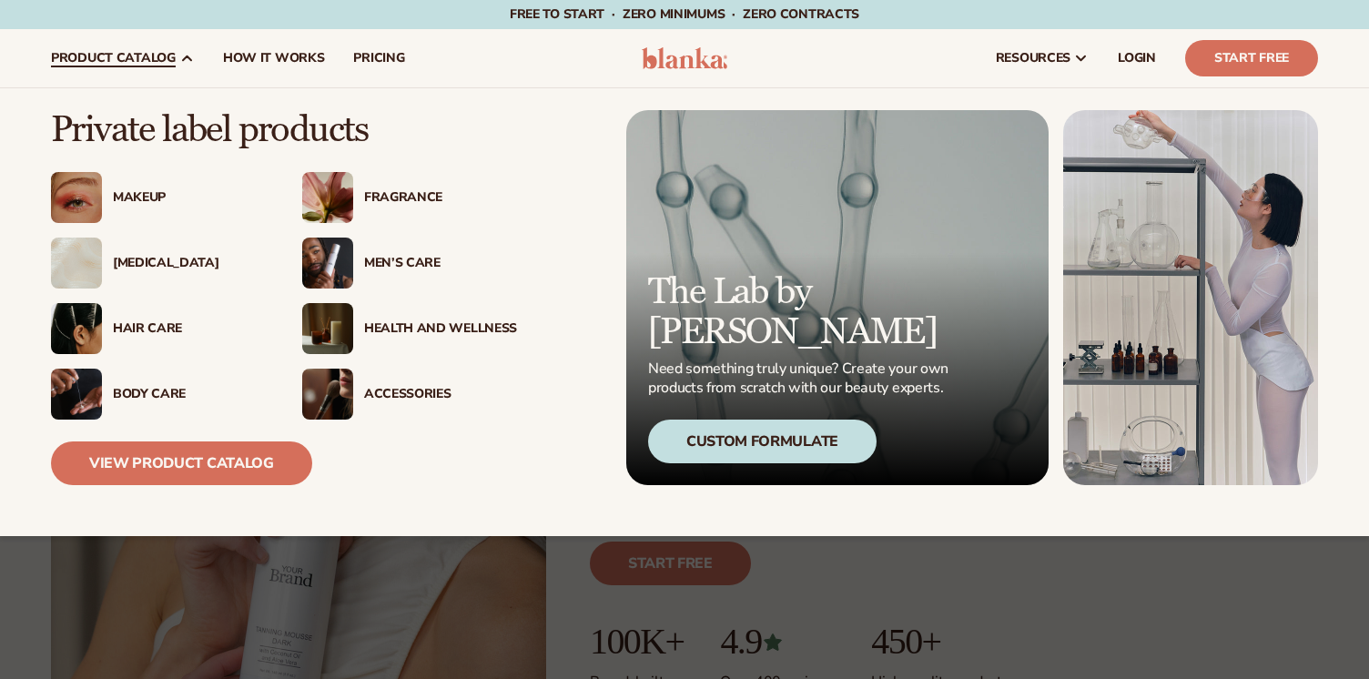
click at [179, 61] on icon at bounding box center [186, 58] width 15 height 15
click at [372, 256] on div "Men’s Care" at bounding box center [440, 263] width 153 height 15
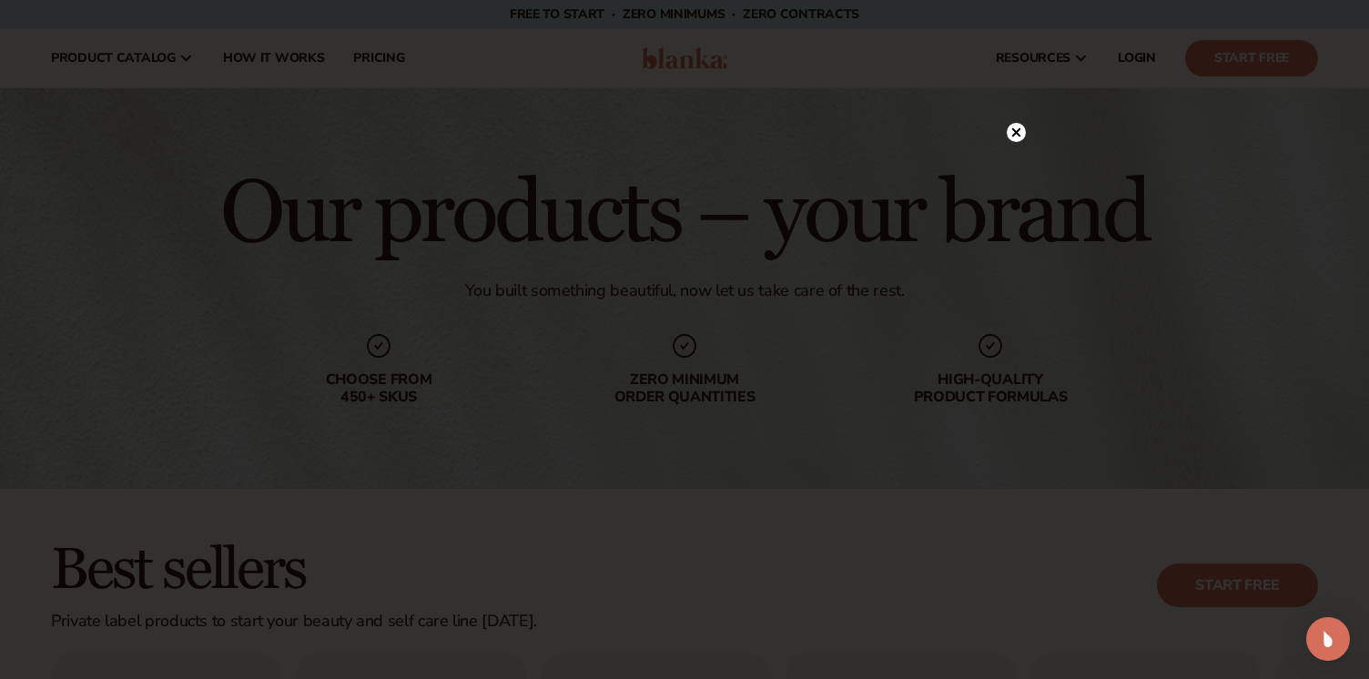
click at [1012, 134] on circle at bounding box center [1016, 132] width 19 height 19
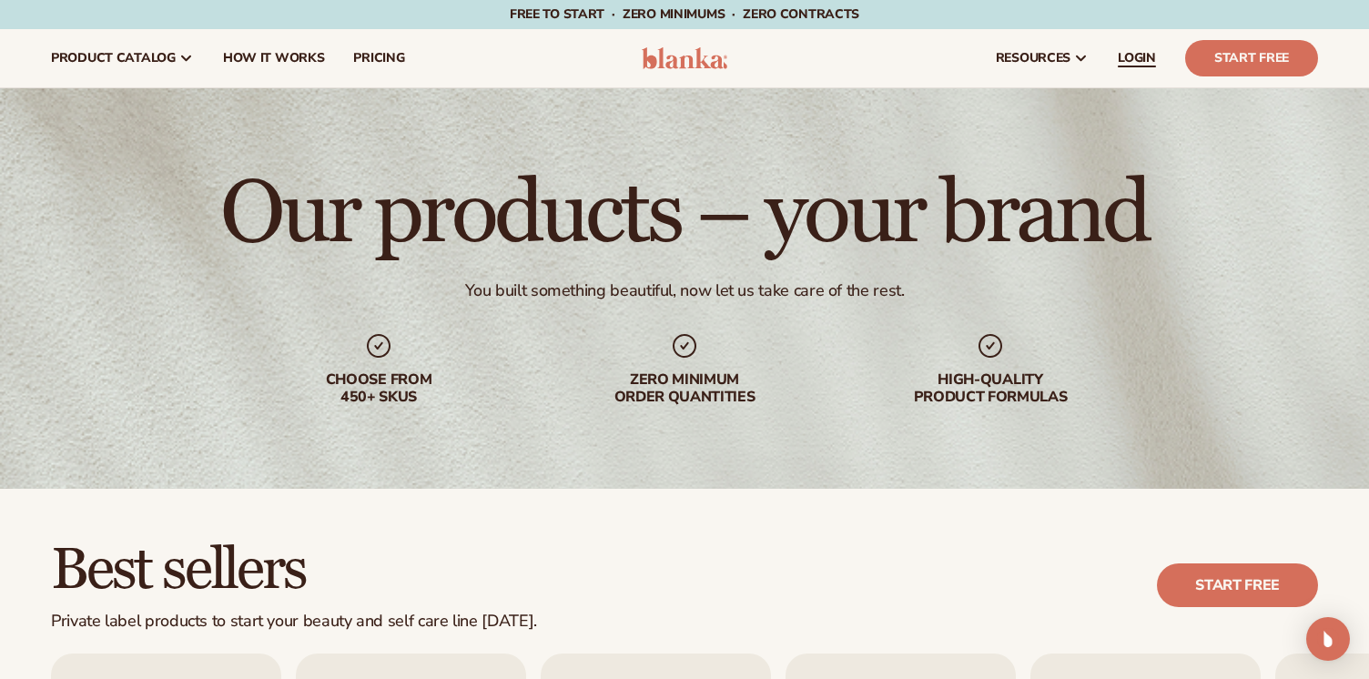
click at [1150, 55] on span "LOGIN" at bounding box center [1137, 58] width 38 height 15
